Goal: Transaction & Acquisition: Download file/media

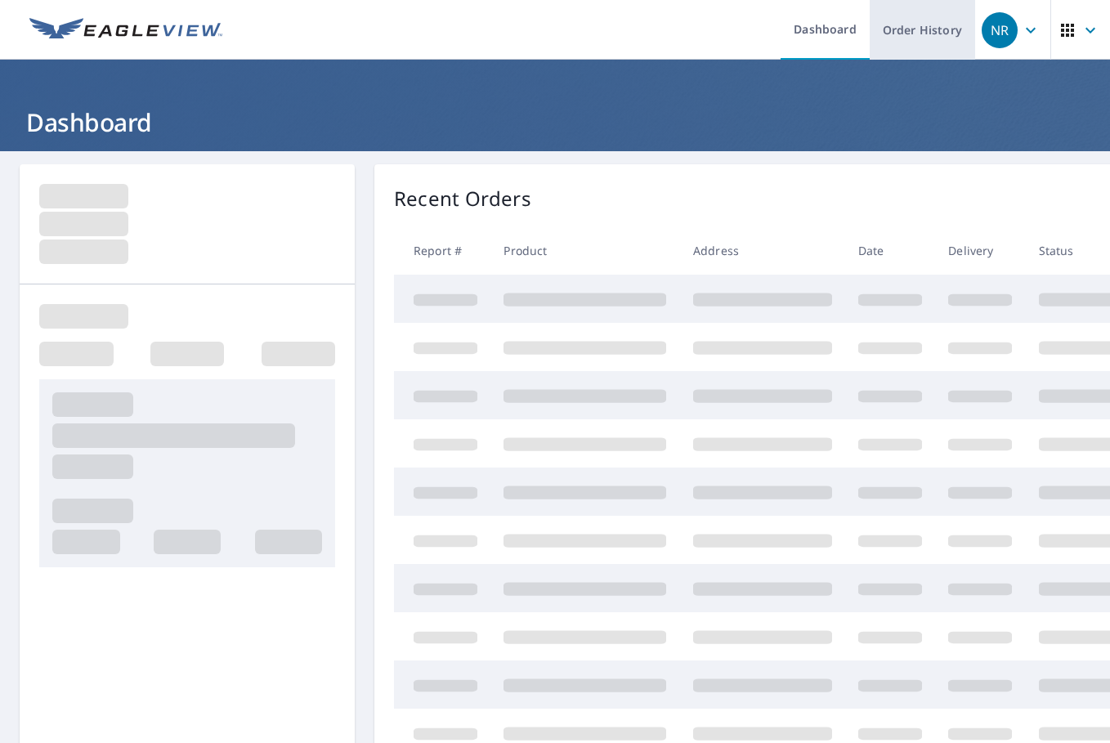
click at [914, 38] on link "Order History" at bounding box center [922, 30] width 105 height 60
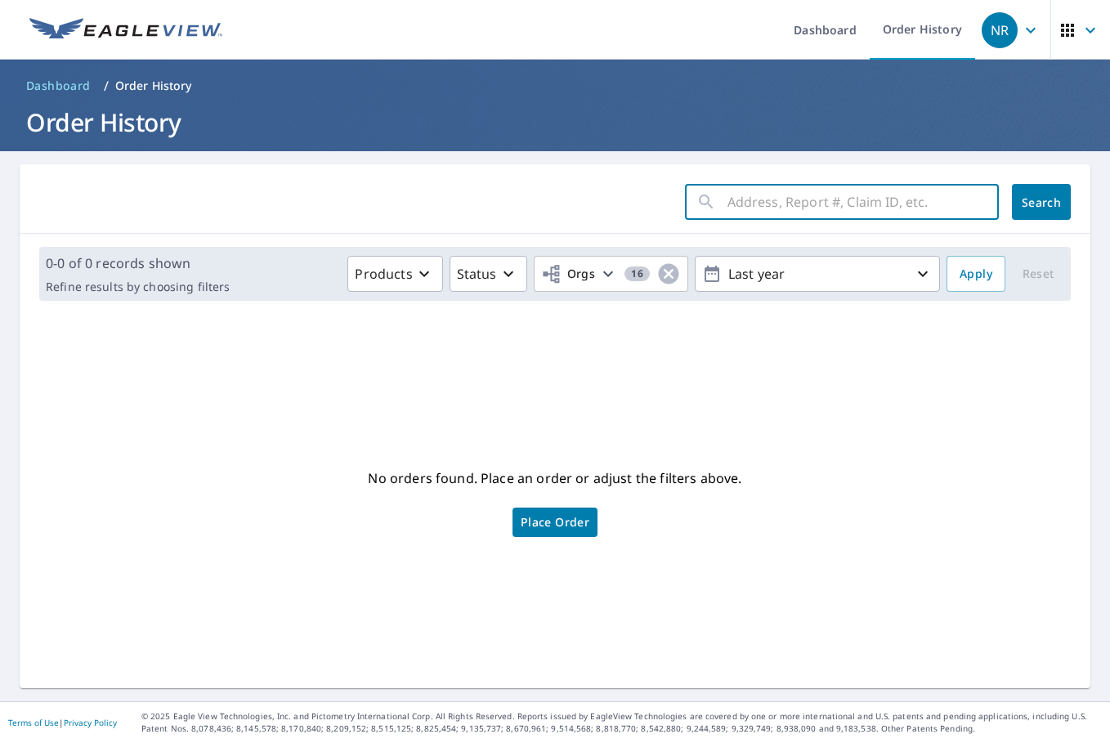
click at [795, 211] on input "text" at bounding box center [863, 202] width 271 height 46
paste input "13-83L1-37K"
click at [772, 204] on input "13-83L1-37K" at bounding box center [848, 202] width 240 height 46
click at [735, 203] on input "13-83L137K" at bounding box center [848, 202] width 240 height 46
type input "1383L137K"
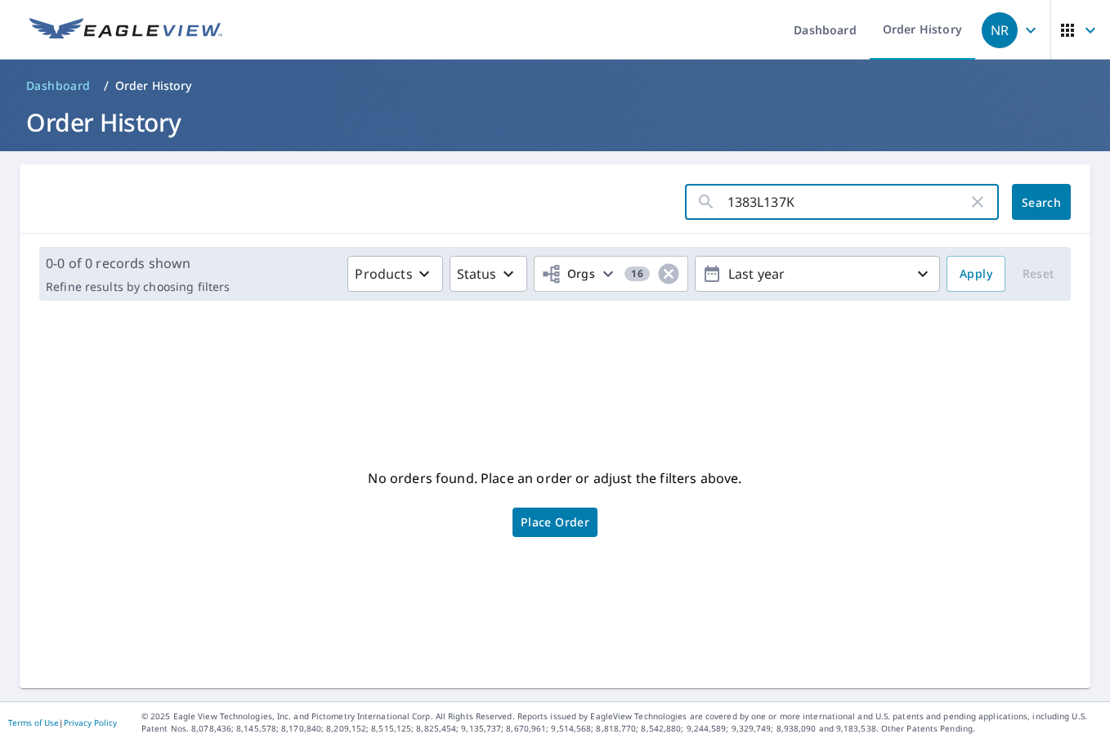
click at [1043, 196] on span "Search" at bounding box center [1041, 203] width 33 height 16
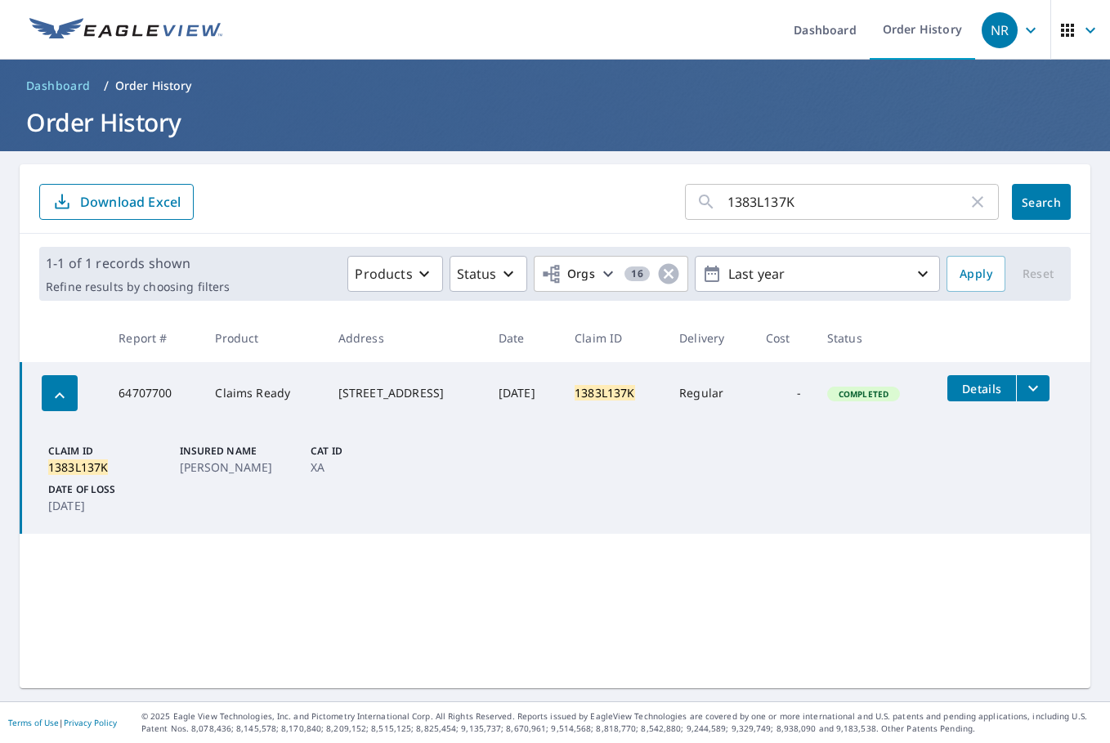
click at [1043, 397] on button "filesDropdownBtn-64707700" at bounding box center [1033, 388] width 34 height 26
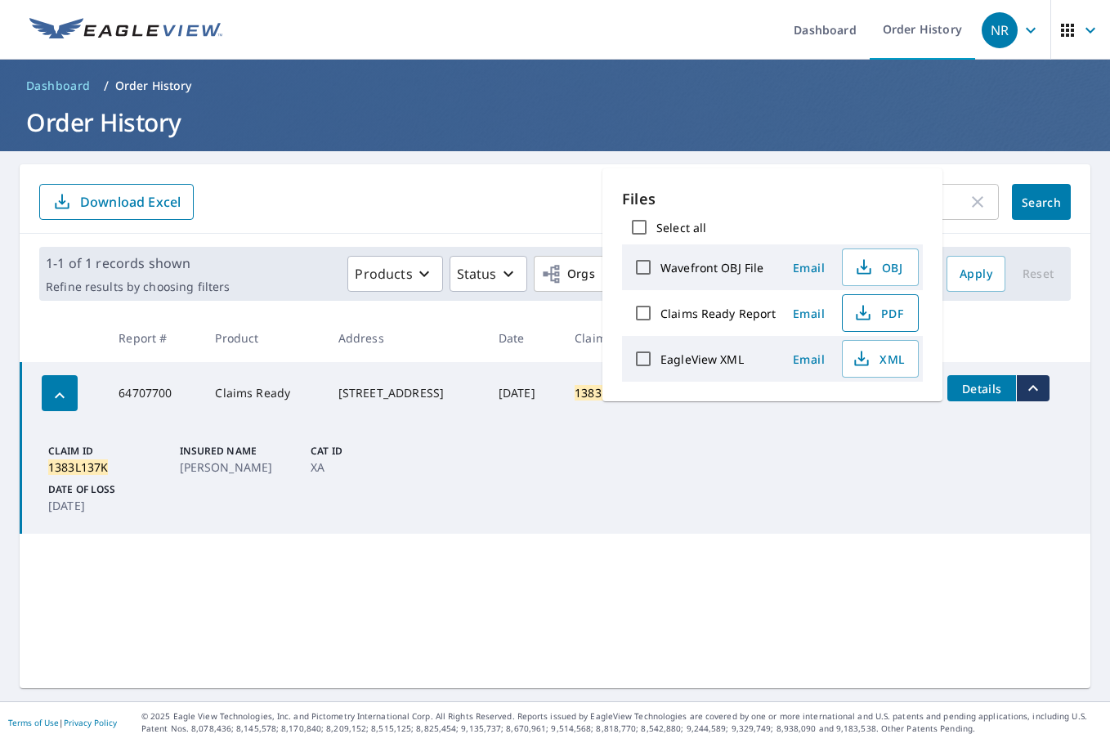
click at [899, 320] on span "PDF" at bounding box center [879, 313] width 52 height 20
drag, startPoint x: 74, startPoint y: 507, endPoint x: 155, endPoint y: 511, distance: 81.0
click at [155, 511] on p "[DATE]" at bounding box center [110, 505] width 125 height 17
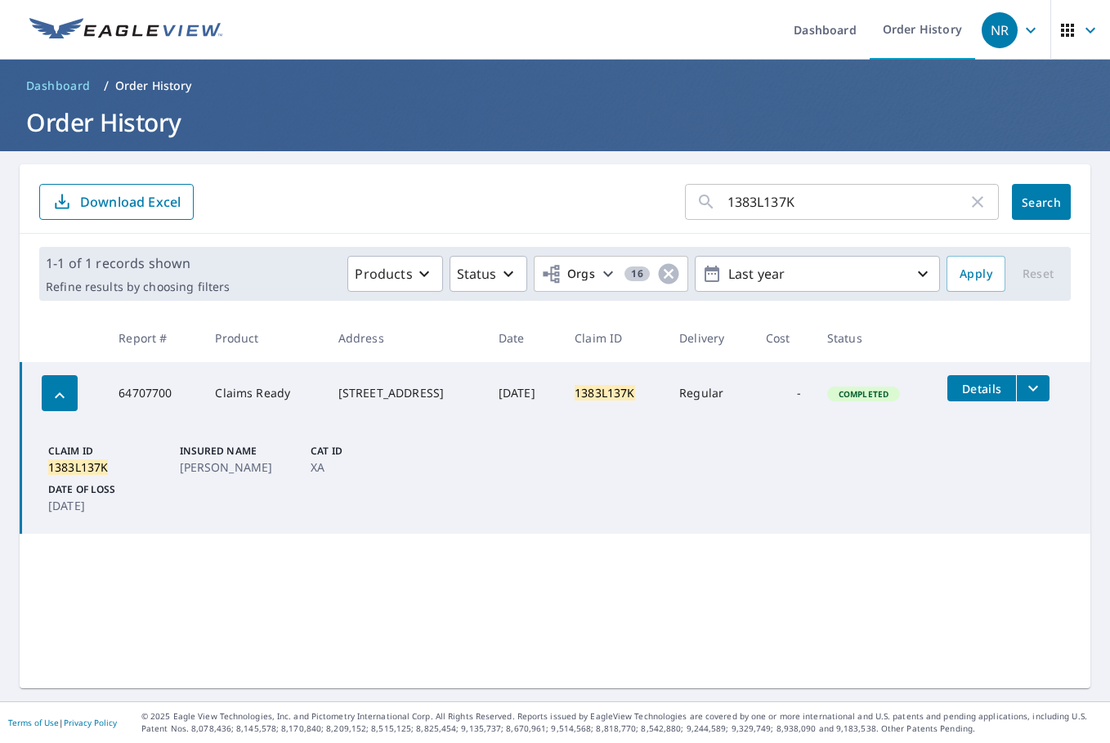
copy p "[DATE]"
